Goal: Navigation & Orientation: Go to known website

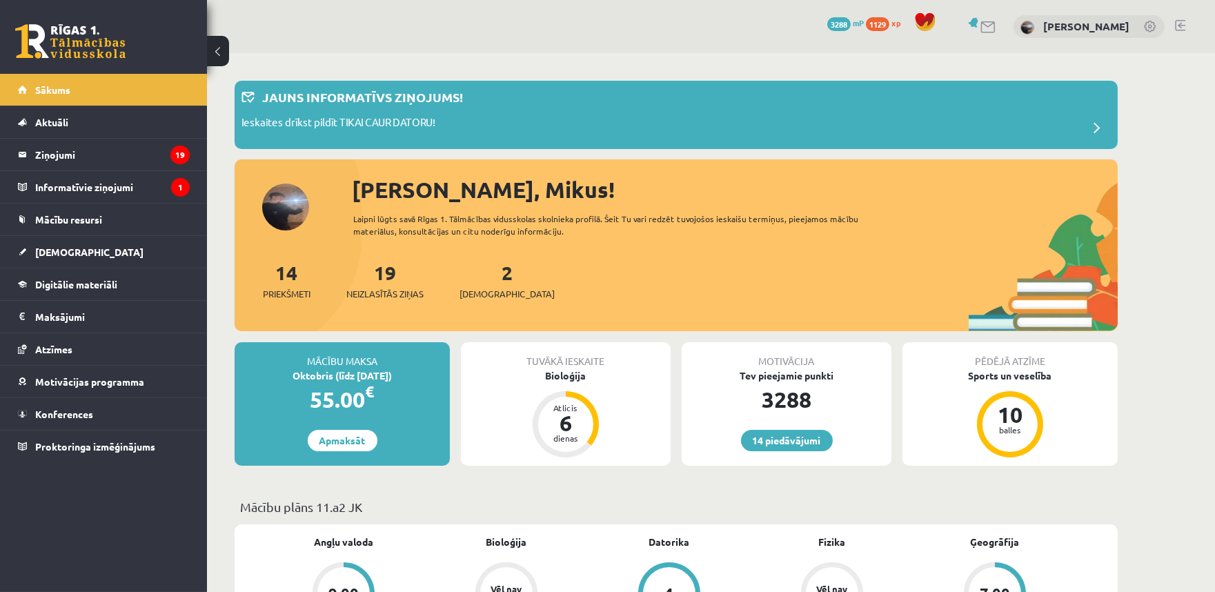
click at [1188, 15] on div "14 Dāvanas 3288 mP 1129 xp Mikus Pavlauskis" at bounding box center [711, 26] width 1008 height 53
click at [1182, 20] on link at bounding box center [1180, 25] width 10 height 11
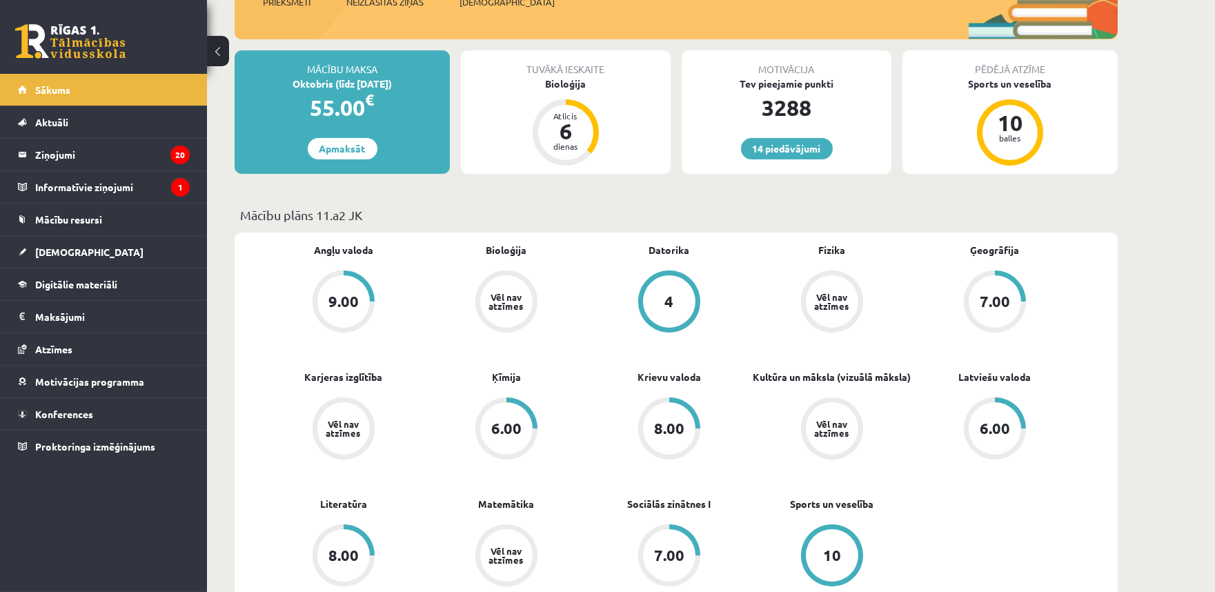
scroll to position [255, 0]
